Goal: Task Accomplishment & Management: Use online tool/utility

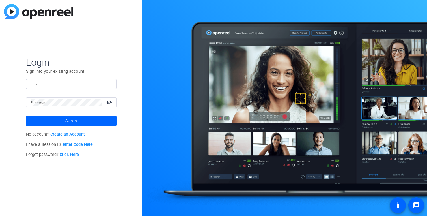
click at [78, 85] on input "Email" at bounding box center [71, 83] width 81 height 7
type input "[EMAIL_ADDRESS][DOMAIN_NAME]"
click at [26, 116] on button "Sign in" at bounding box center [71, 121] width 91 height 10
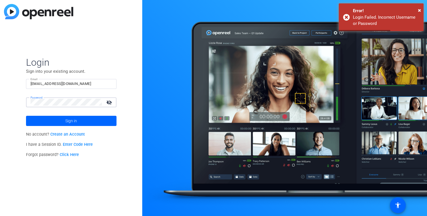
click at [26, 105] on div "Password visibility_off" at bounding box center [71, 102] width 91 height 10
click at [26, 116] on button "Sign in" at bounding box center [71, 121] width 91 height 10
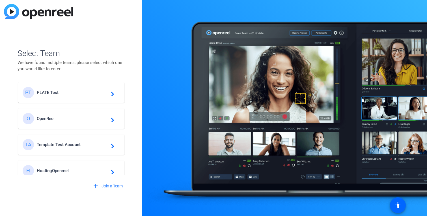
click at [51, 91] on span "PLATE Test" at bounding box center [72, 92] width 71 height 5
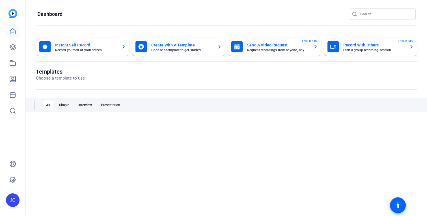
click at [108, 17] on openreel-page-title "Dashboard" at bounding box center [226, 13] width 378 height 11
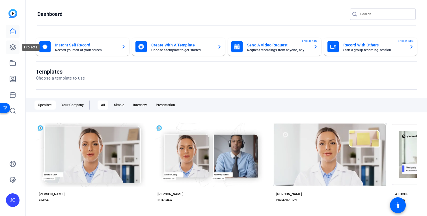
click at [12, 48] on icon at bounding box center [13, 47] width 6 height 6
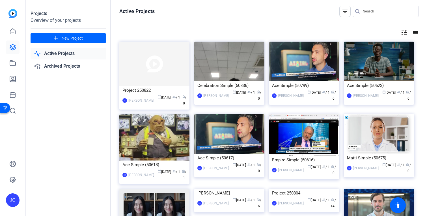
click at [164, 64] on img at bounding box center [154, 64] width 70 height 44
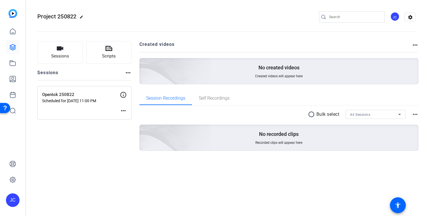
click at [124, 109] on mat-icon "more_horiz" at bounding box center [123, 110] width 7 height 7
click at [134, 117] on span "Edit Session" at bounding box center [137, 119] width 26 height 7
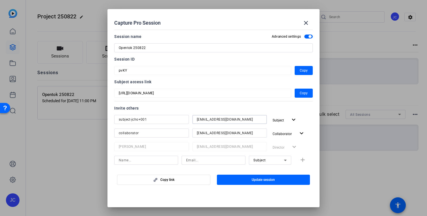
drag, startPoint x: 211, startPoint y: 119, endPoint x: 185, endPoint y: 119, distance: 26.3
click at [185, 119] on div "subject-jcho+001 [EMAIL_ADDRESS][DOMAIN_NAME] Subject expand_more" at bounding box center [213, 120] width 199 height 10
click at [241, 118] on input "[EMAIL_ADDRESS][DOMAIN_NAME]" at bounding box center [230, 119] width 66 height 7
drag, startPoint x: 242, startPoint y: 118, endPoint x: 120, endPoint y: 118, distance: 121.1
click at [120, 118] on div "subject-jcho+001 [EMAIL_ADDRESS][DOMAIN_NAME] Subject expand_more" at bounding box center [213, 120] width 199 height 10
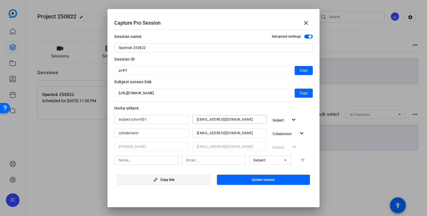
click at [179, 180] on span "button" at bounding box center [163, 180] width 93 height 14
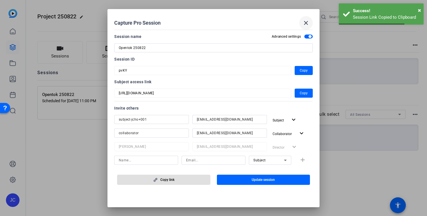
click at [304, 24] on mat-icon "close" at bounding box center [306, 23] width 7 height 7
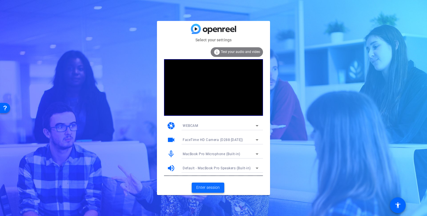
click at [216, 190] on span "Enter session" at bounding box center [207, 187] width 23 height 6
